Goal: Task Accomplishment & Management: Manage account settings

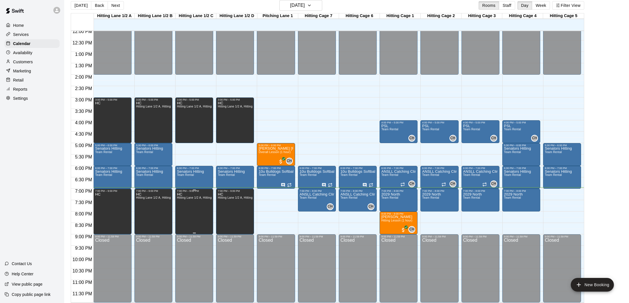
scroll to position [9, 0]
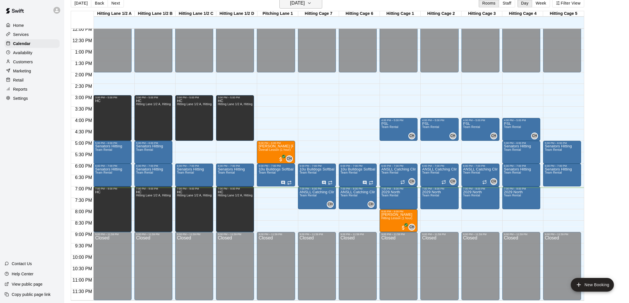
click at [302, 6] on h6 "[DATE]" at bounding box center [297, 3] width 15 height 8
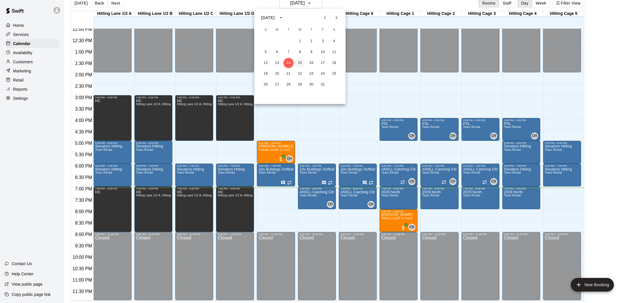
click at [301, 62] on button "15" at bounding box center [300, 63] width 10 height 10
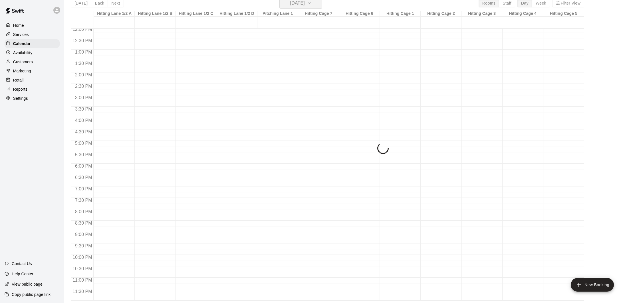
scroll to position [7, 0]
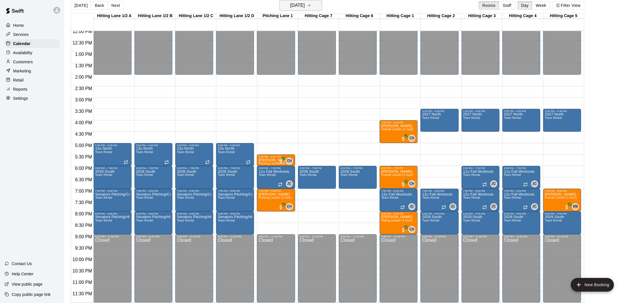
click at [312, 6] on icon "button" at bounding box center [309, 5] width 5 height 7
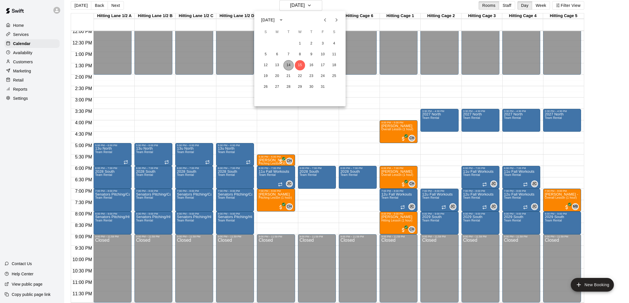
click at [290, 64] on button "14" at bounding box center [289, 65] width 10 height 10
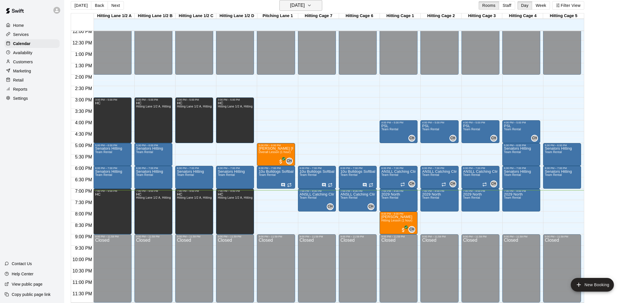
click at [312, 4] on icon "button" at bounding box center [309, 5] width 5 height 7
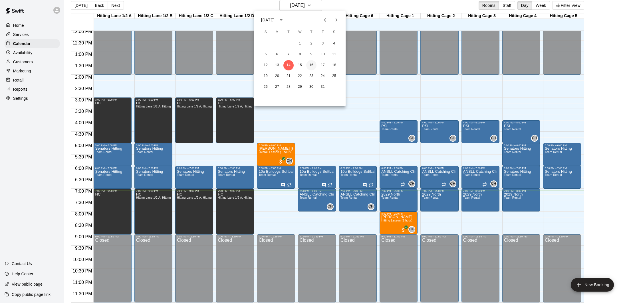
click at [314, 64] on button "16" at bounding box center [311, 65] width 10 height 10
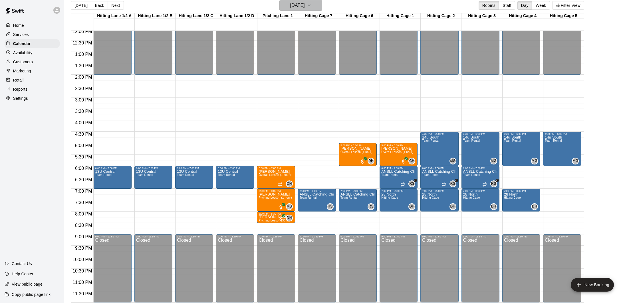
click at [305, 3] on h6 "[DATE]" at bounding box center [297, 5] width 15 height 8
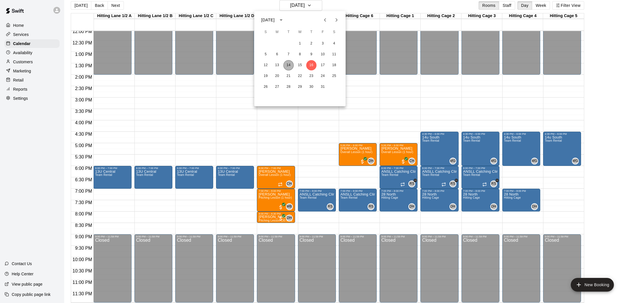
click at [291, 65] on button "14" at bounding box center [289, 65] width 10 height 10
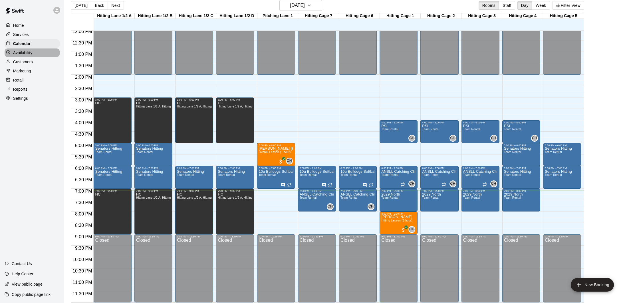
click at [43, 53] on div "Availability" at bounding box center [32, 53] width 55 height 9
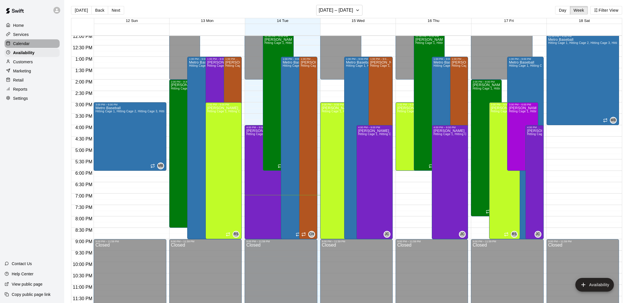
click at [27, 43] on p "Calendar" at bounding box center [21, 44] width 17 height 6
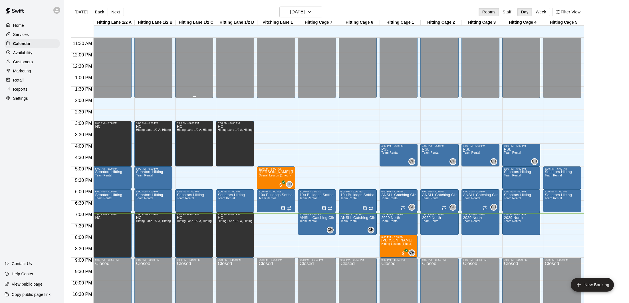
scroll to position [276, 0]
